Goal: Check status

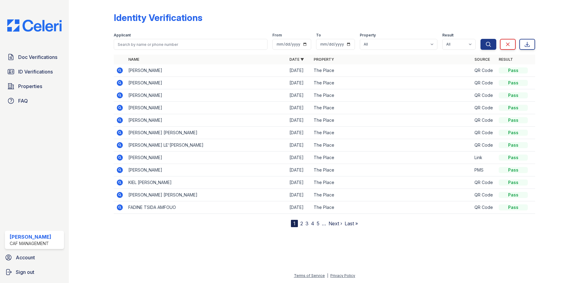
click at [32, 70] on span "ID Verifications" at bounding box center [35, 71] width 35 height 7
click at [119, 133] on icon at bounding box center [119, 132] width 7 height 7
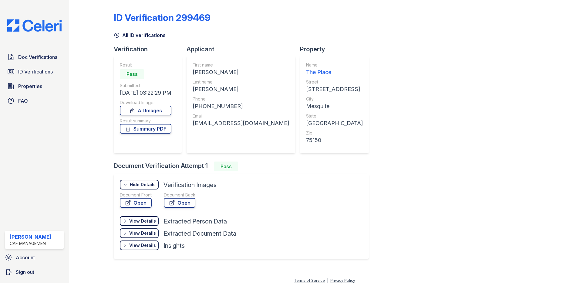
click at [142, 204] on link "Open" at bounding box center [136, 203] width 32 height 10
drag, startPoint x: 49, startPoint y: 55, endPoint x: 45, endPoint y: 51, distance: 5.4
click at [49, 55] on span "Doc Verifications" at bounding box center [37, 56] width 39 height 7
